Goal: Task Accomplishment & Management: Manage account settings

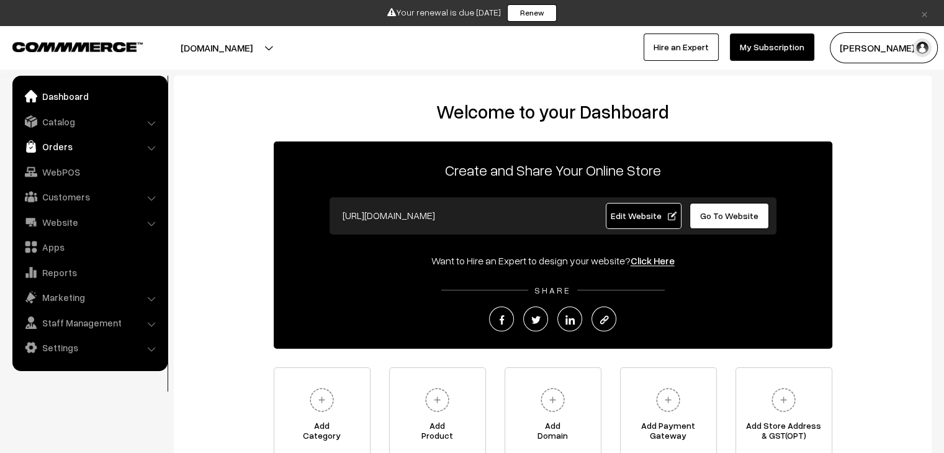
click at [60, 144] on link "Orders" at bounding box center [90, 146] width 148 height 22
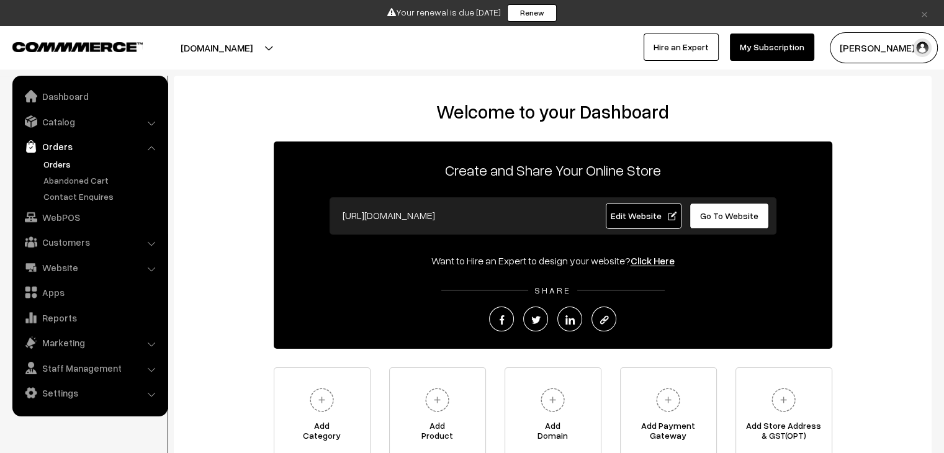
click at [56, 163] on link "Orders" at bounding box center [101, 164] width 123 height 13
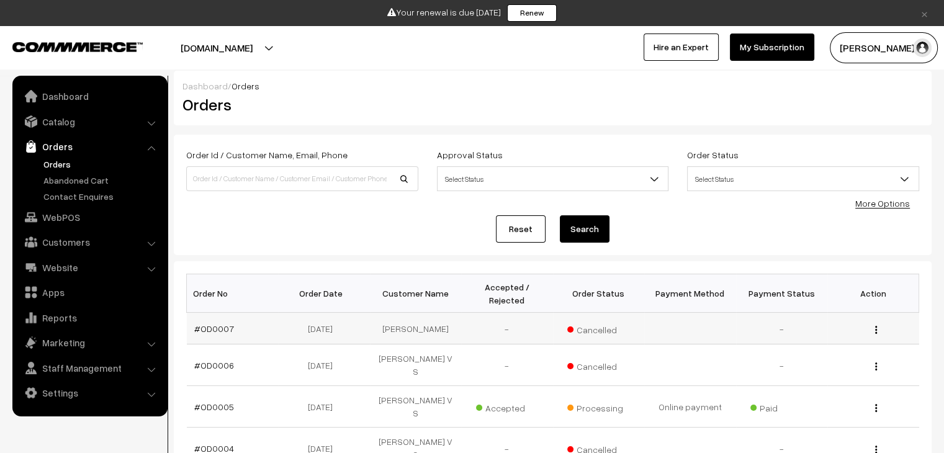
scroll to position [5, 0]
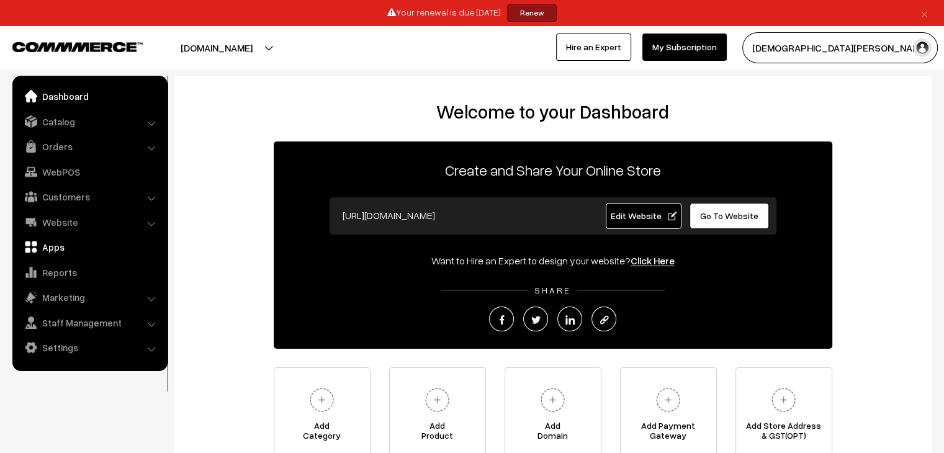
click at [57, 251] on link "Apps" at bounding box center [90, 247] width 148 height 22
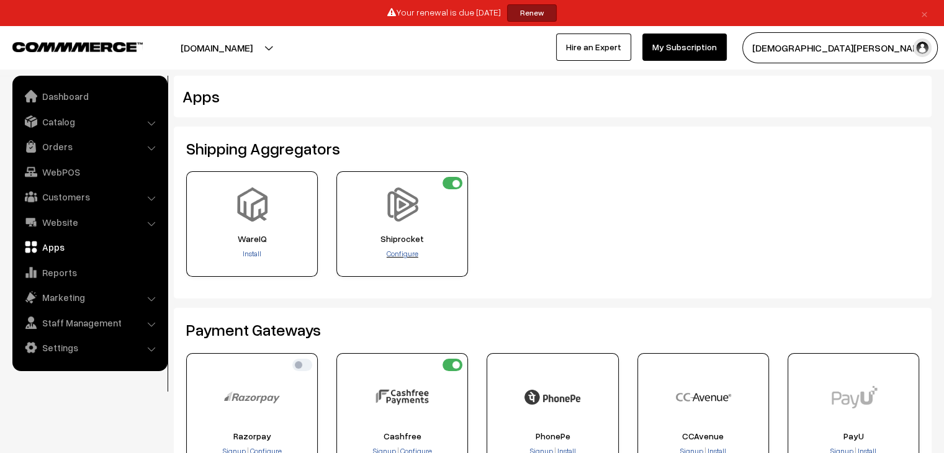
click at [400, 250] on span "Configure" at bounding box center [403, 253] width 32 height 9
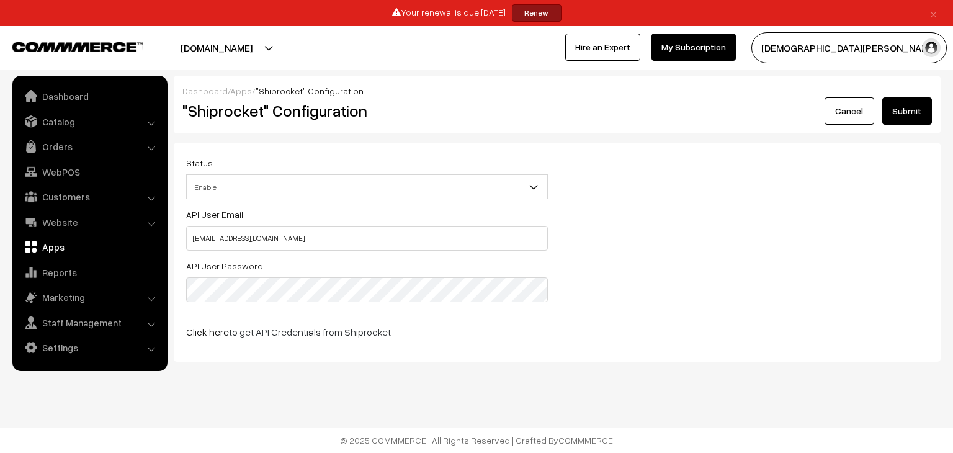
click at [434, 194] on span "Enable" at bounding box center [367, 187] width 361 height 22
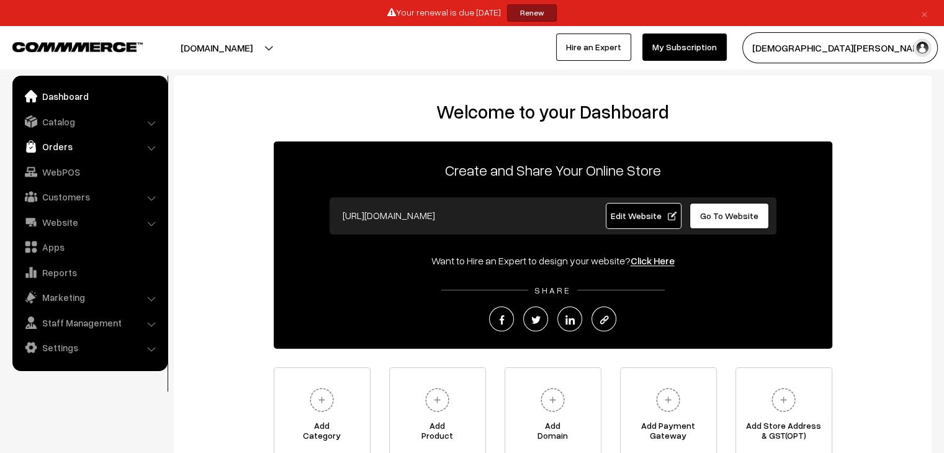
click at [62, 151] on link "Orders" at bounding box center [90, 146] width 148 height 22
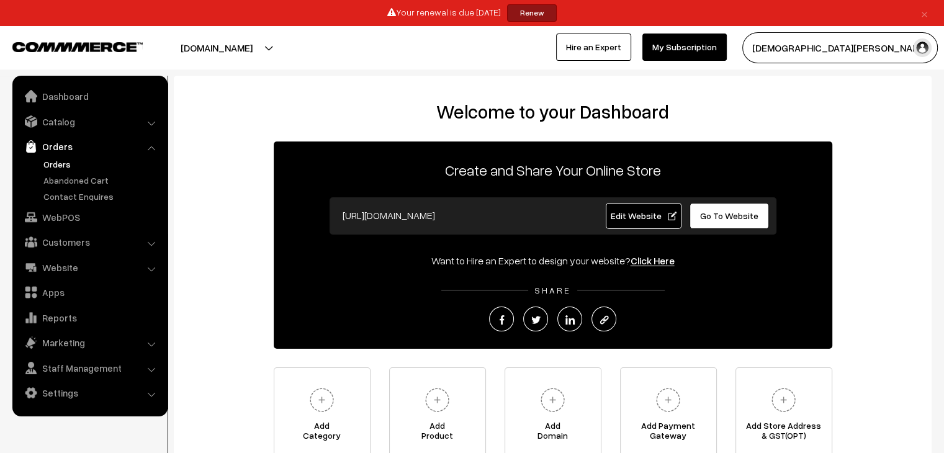
click at [50, 166] on link "Orders" at bounding box center [101, 164] width 123 height 13
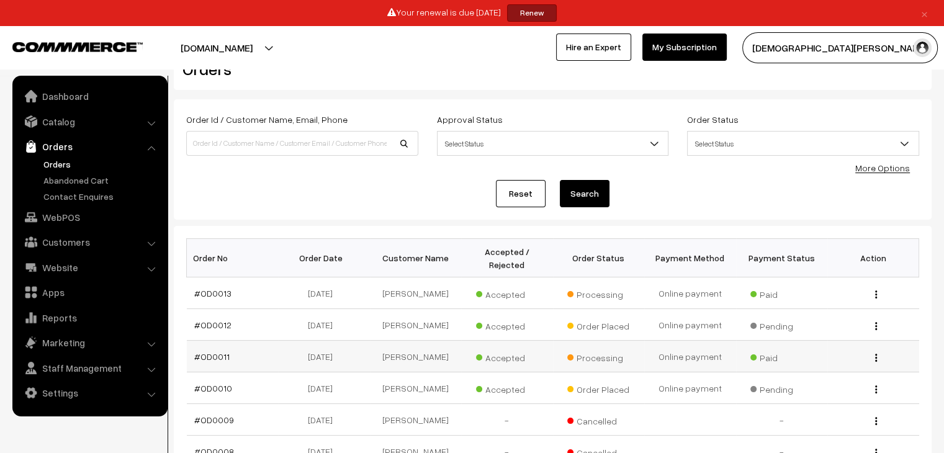
scroll to position [62, 0]
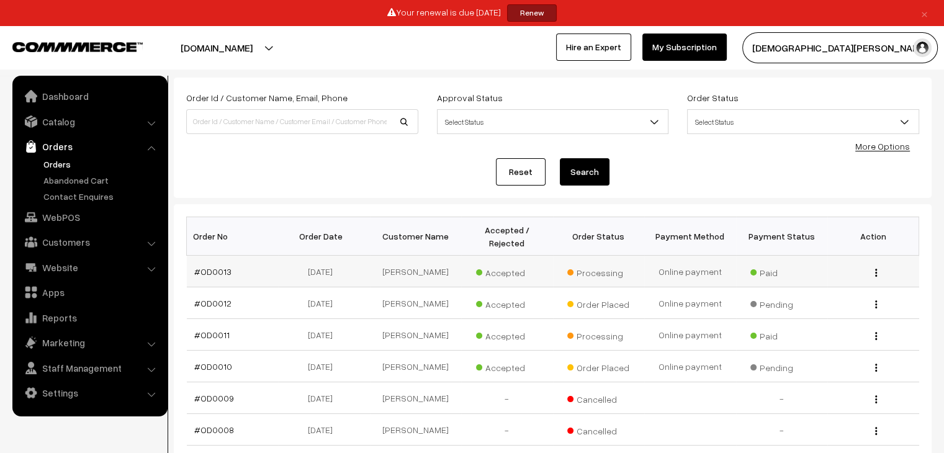
click at [875, 269] on img "button" at bounding box center [876, 273] width 2 height 8
click at [794, 281] on link "View" at bounding box center [821, 290] width 106 height 27
